Goal: Task Accomplishment & Management: Use online tool/utility

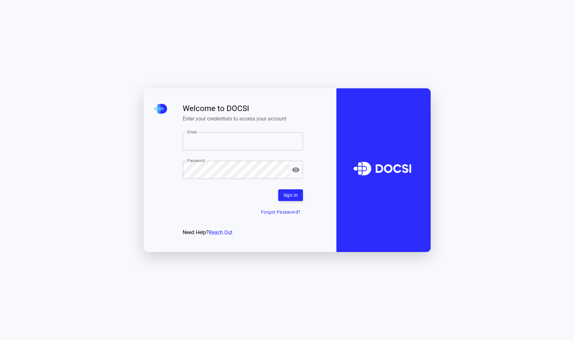
type input "**********"
click at [292, 195] on button "Sign In" at bounding box center [290, 196] width 25 height 12
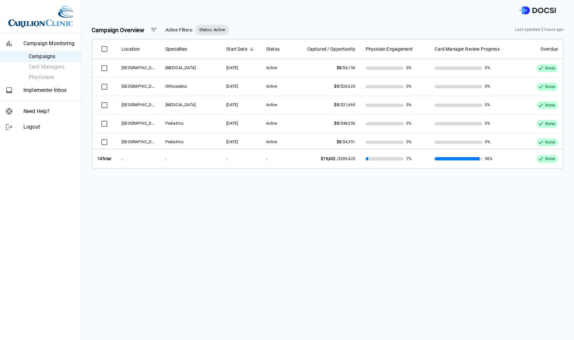
click at [53, 93] on span "Implementer Inbox" at bounding box center [49, 91] width 52 height 8
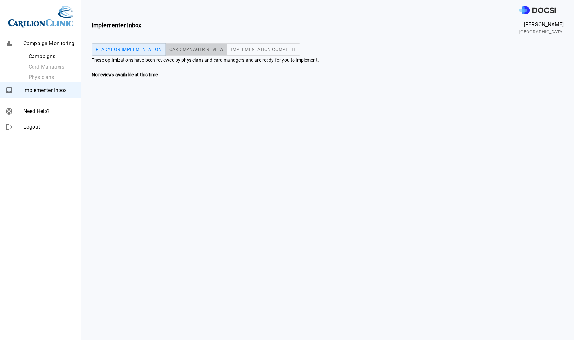
click at [190, 47] on span "Card Manager Review" at bounding box center [196, 49] width 54 height 5
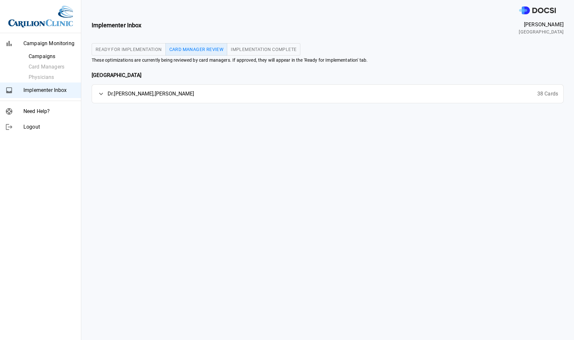
click at [99, 91] on icon at bounding box center [101, 94] width 8 height 8
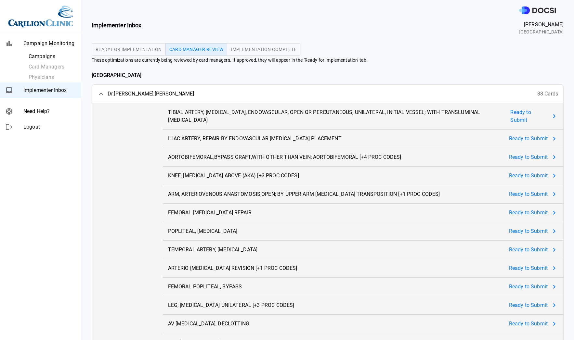
click at [101, 90] on icon at bounding box center [101, 94] width 8 height 8
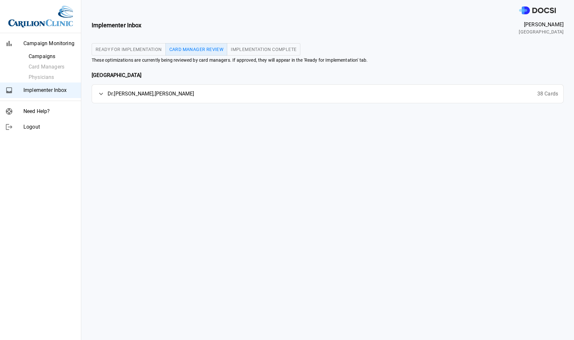
click at [117, 45] on button "Ready for Implementation" at bounding box center [129, 49] width 74 height 12
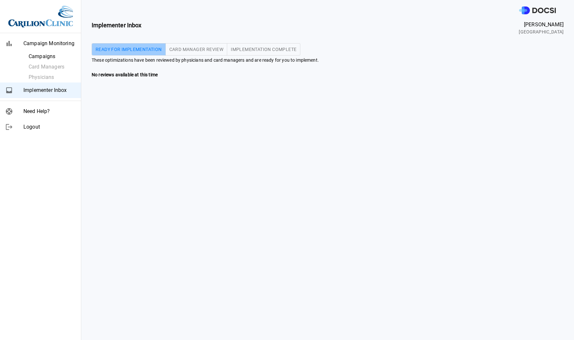
click at [125, 49] on span "Ready for Implementation" at bounding box center [129, 49] width 66 height 5
